Goal: Information Seeking & Learning: Learn about a topic

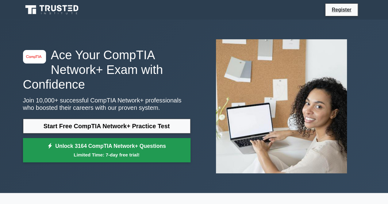
click at [99, 150] on link "Unlock 3164 CompTIA Network+ Questions Limited Time: 7-day free trial!" at bounding box center [106, 150] width 167 height 25
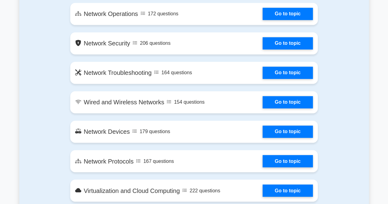
scroll to position [392, 0]
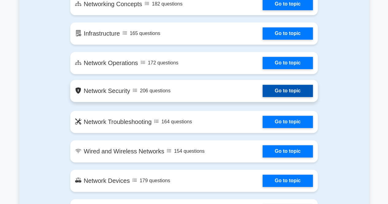
click at [262, 91] on link "Go to topic" at bounding box center [287, 91] width 50 height 12
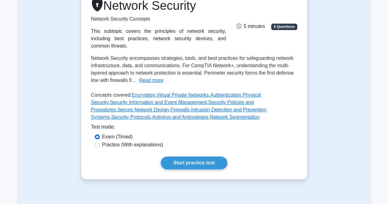
scroll to position [172, 0]
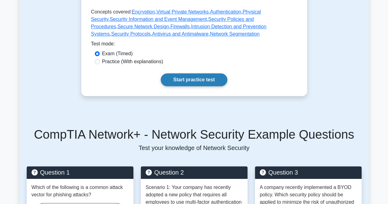
click at [192, 73] on link "Start practice test" at bounding box center [194, 79] width 66 height 13
